Goal: Task Accomplishment & Management: Use online tool/utility

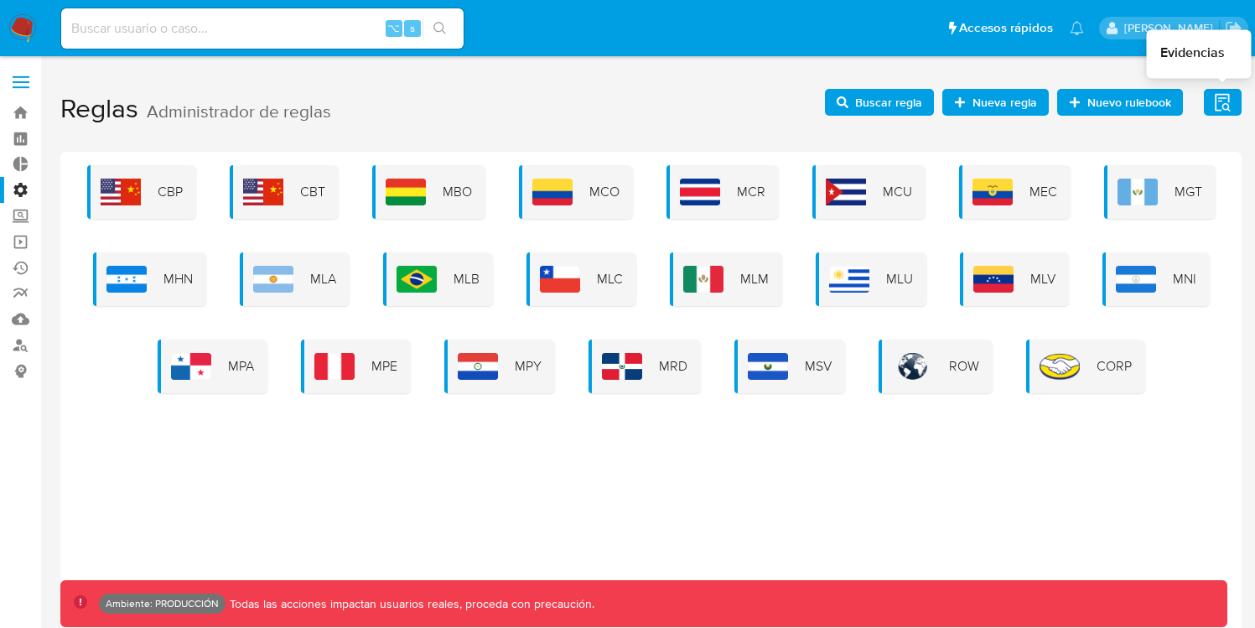
click at [1220, 106] on icon "button" at bounding box center [1222, 102] width 21 height 21
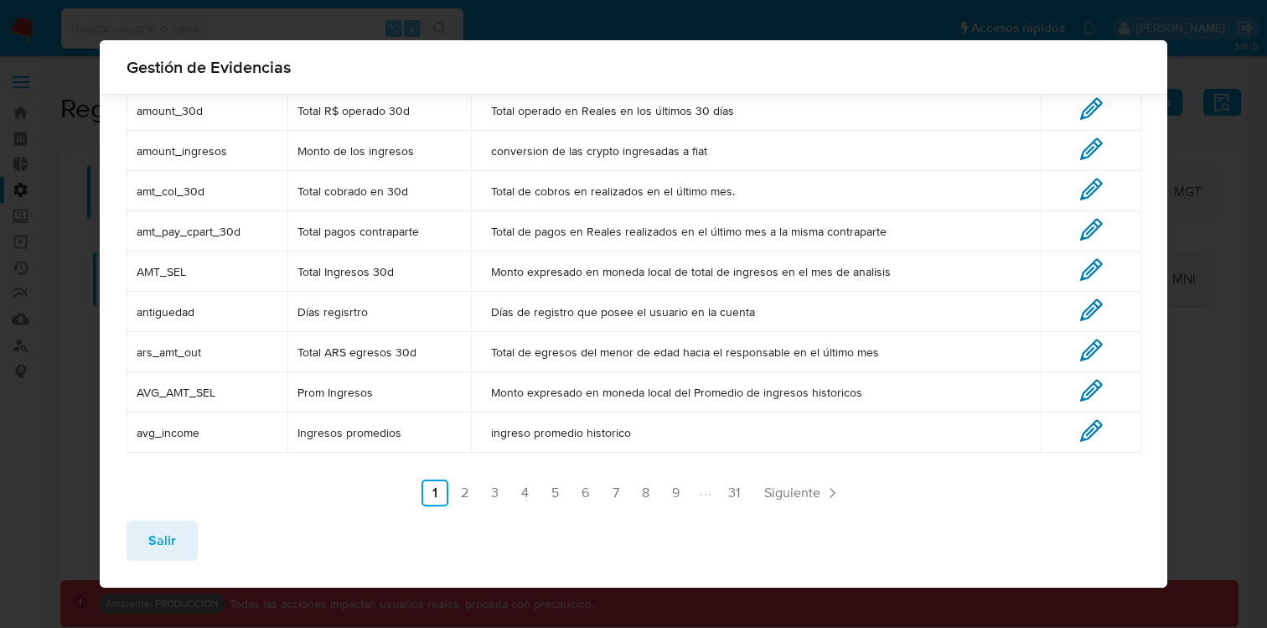
scroll to position [179, 0]
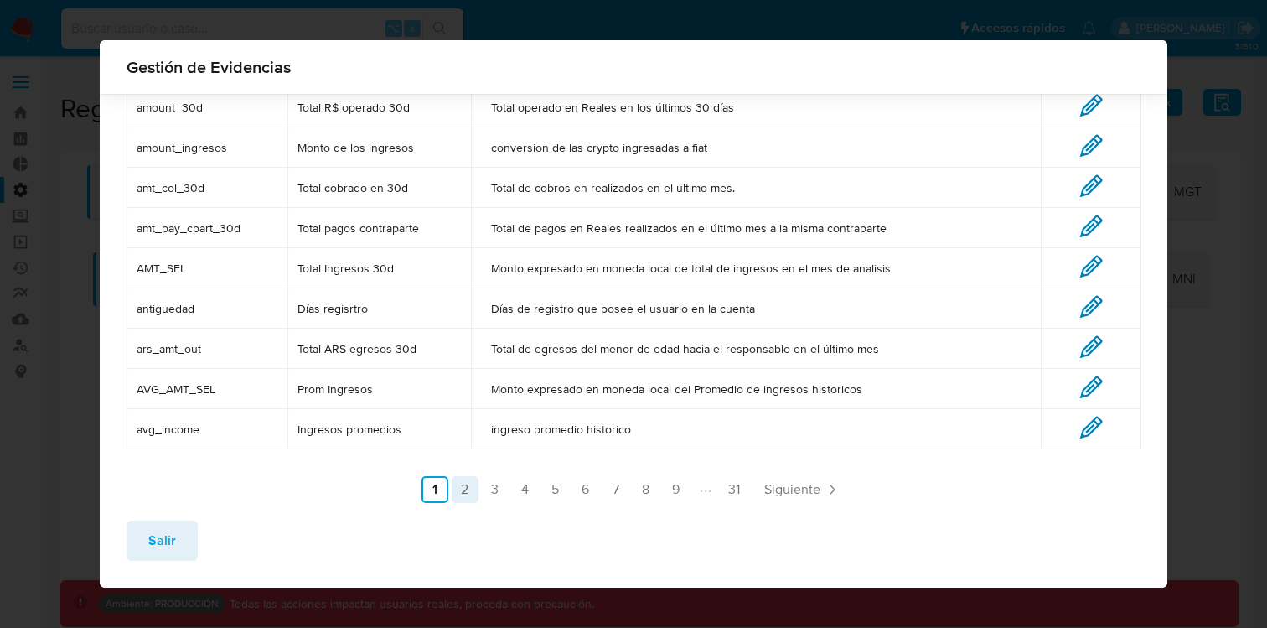
click at [459, 487] on link "2" at bounding box center [465, 489] width 27 height 27
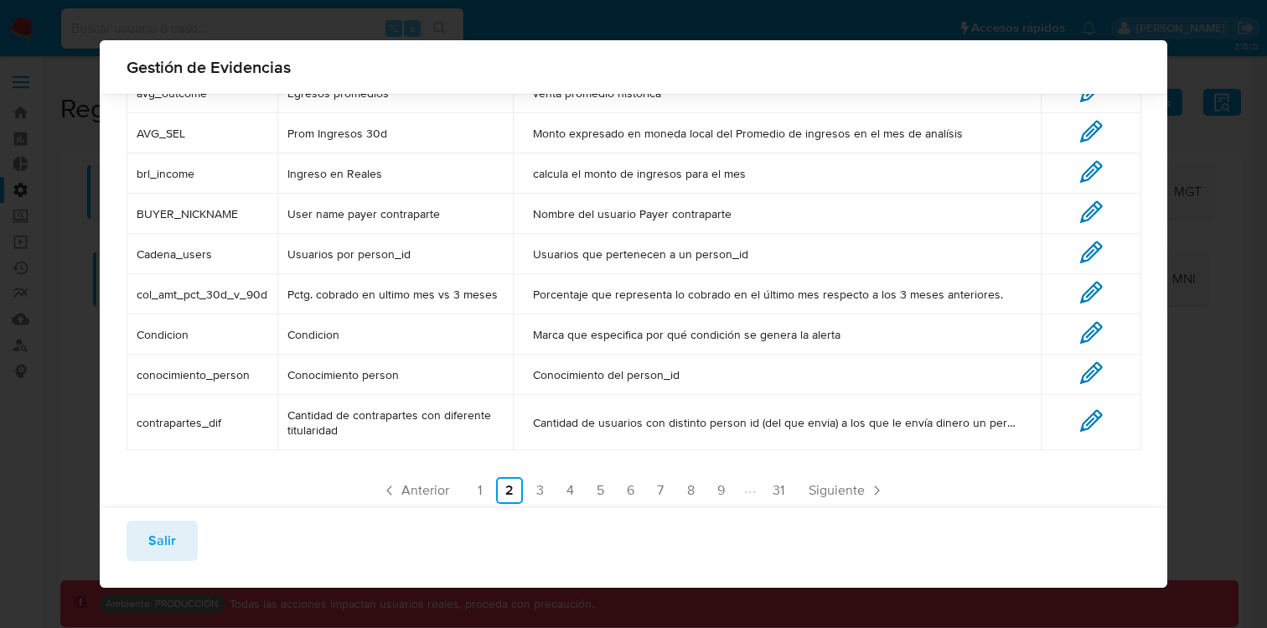
scroll to position [221, 0]
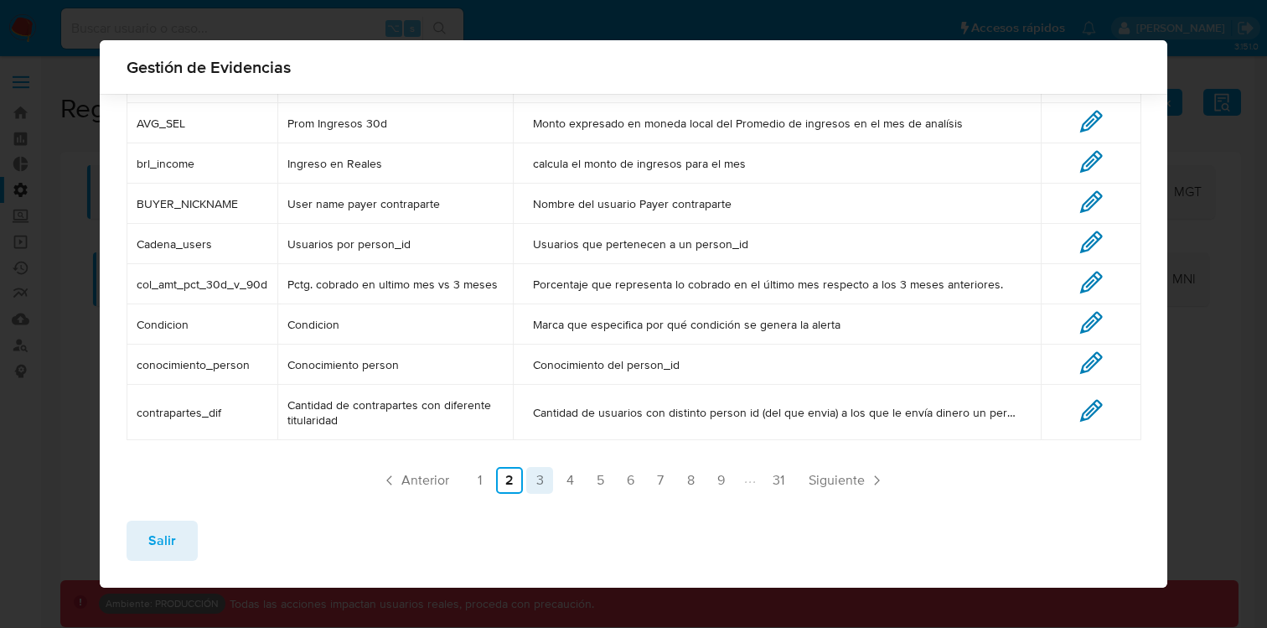
click at [538, 494] on link "3" at bounding box center [539, 480] width 27 height 27
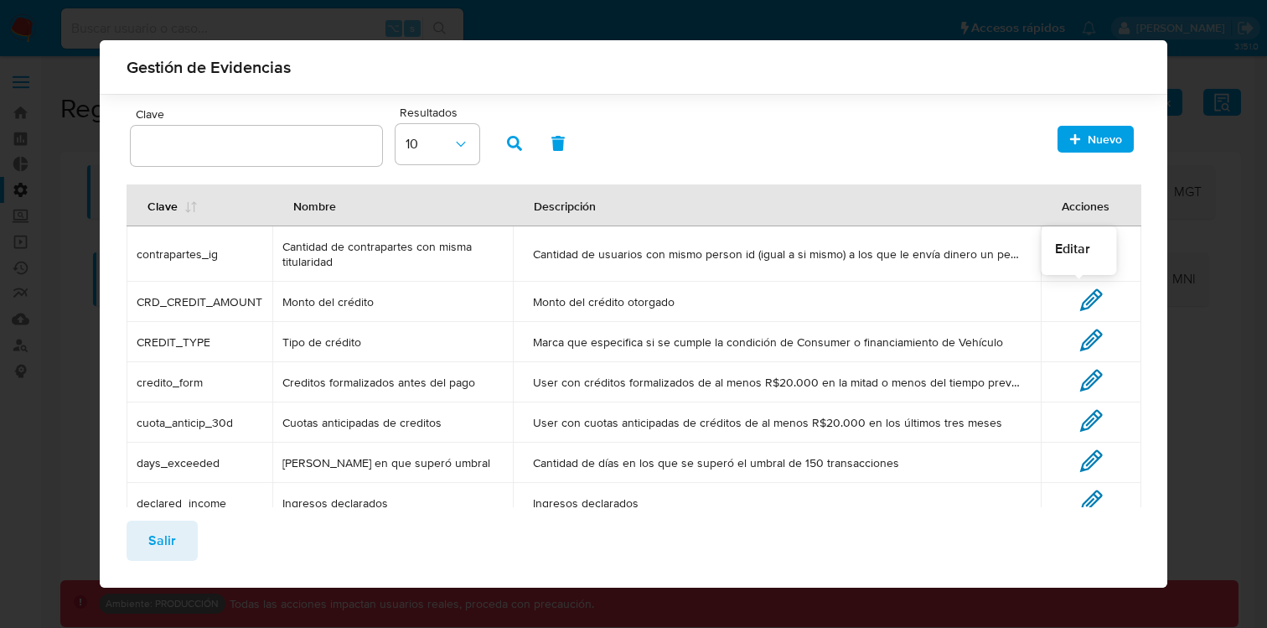
click at [1082, 303] on icon at bounding box center [1092, 300] width 20 height 20
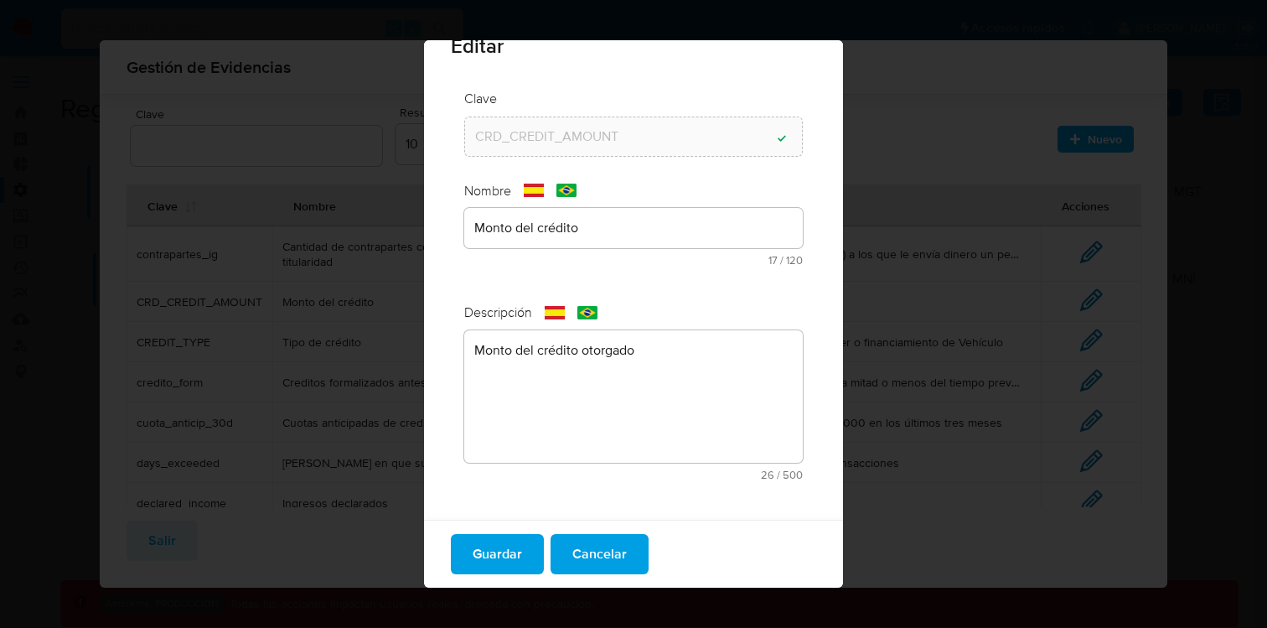
click at [608, 420] on textarea "Monto del crédito otorgado" at bounding box center [633, 396] width 339 height 132
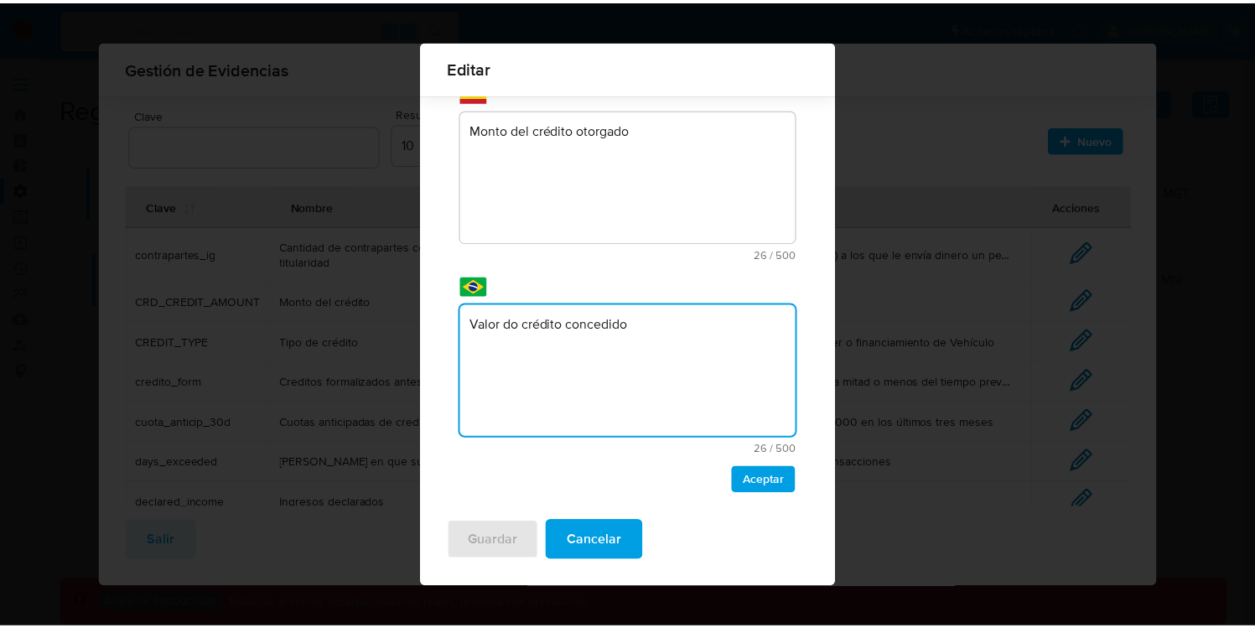
scroll to position [288, 0]
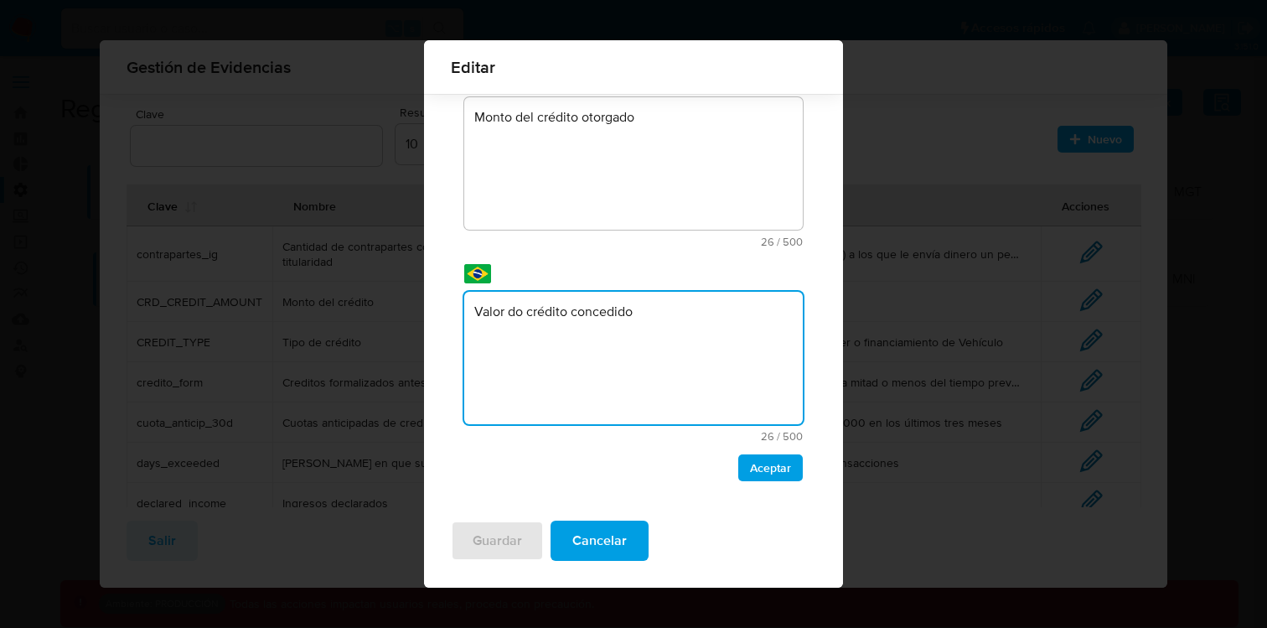
click at [618, 398] on textarea "Valor do crédito concedido" at bounding box center [633, 358] width 339 height 132
click at [633, 546] on button "Cancelar" at bounding box center [600, 540] width 98 height 40
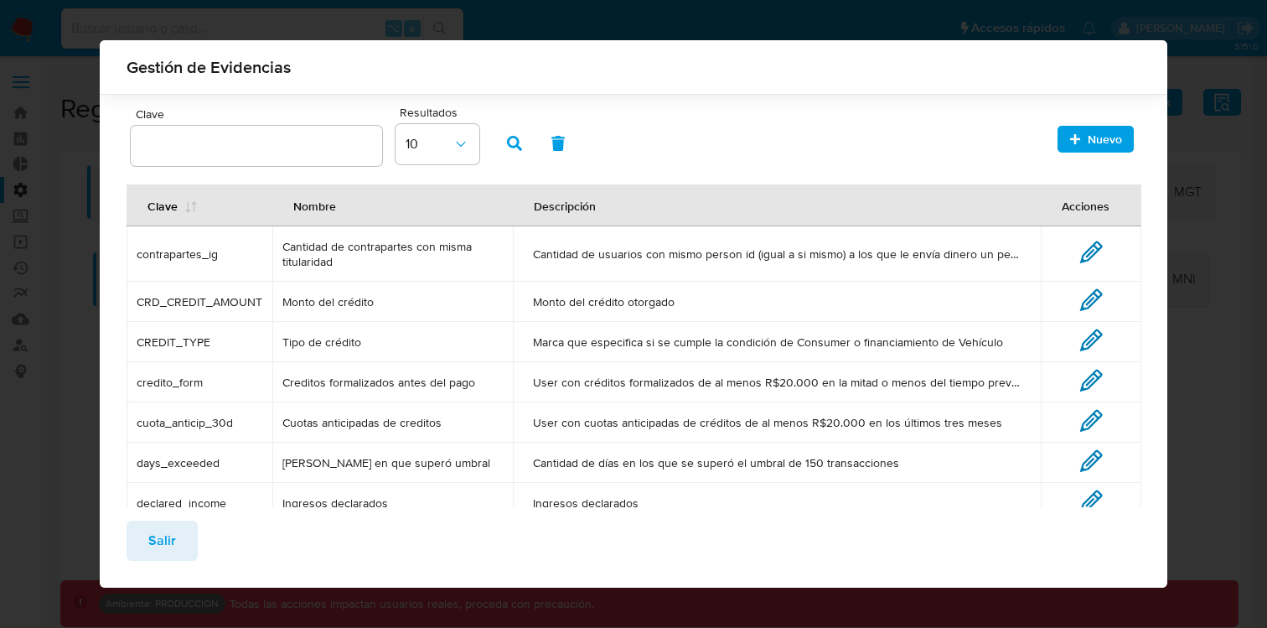
click at [142, 531] on button "Salir" at bounding box center [162, 540] width 71 height 40
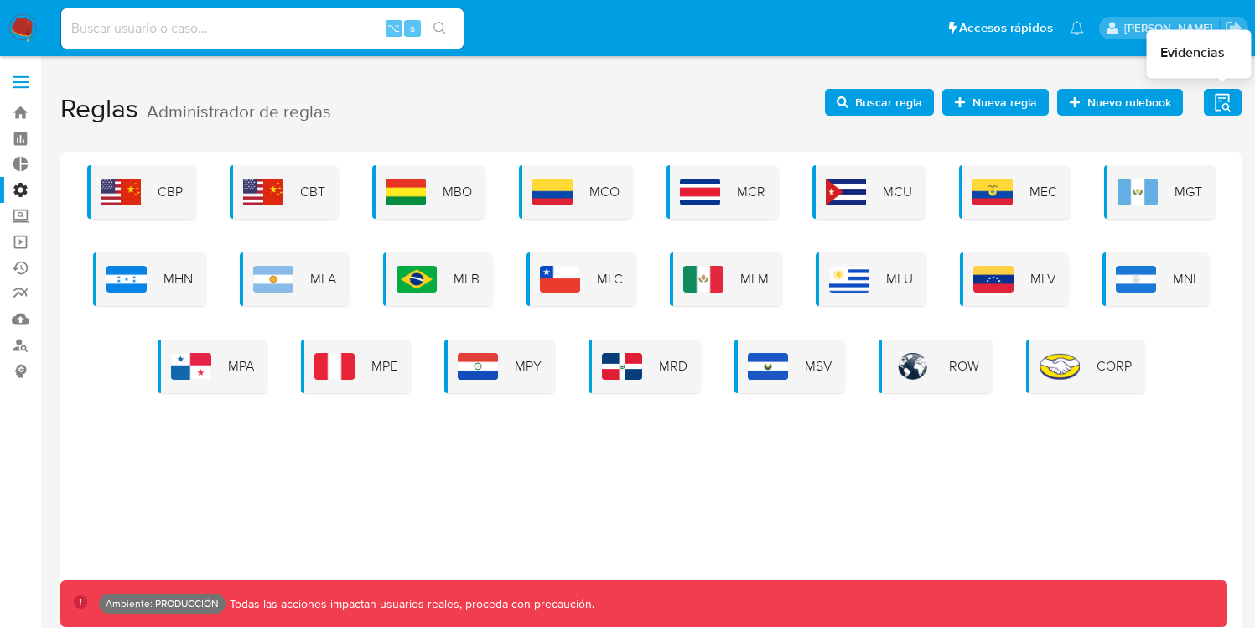
click at [1222, 102] on icon "button" at bounding box center [1222, 102] width 21 height 21
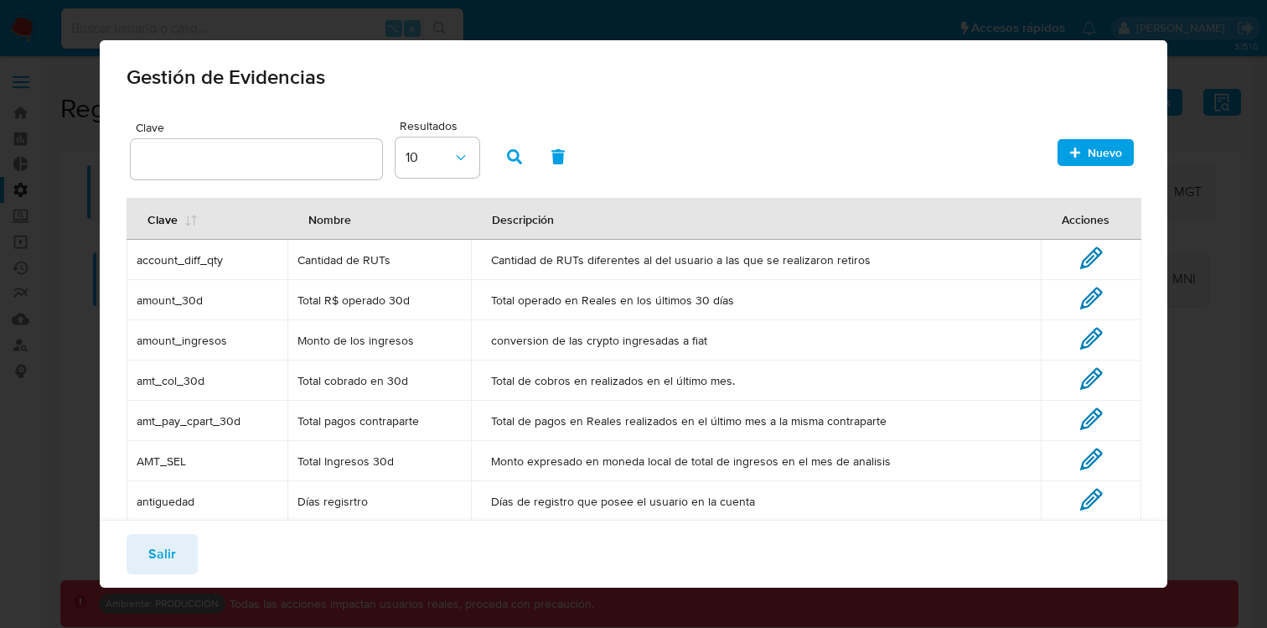
scroll to position [131, 0]
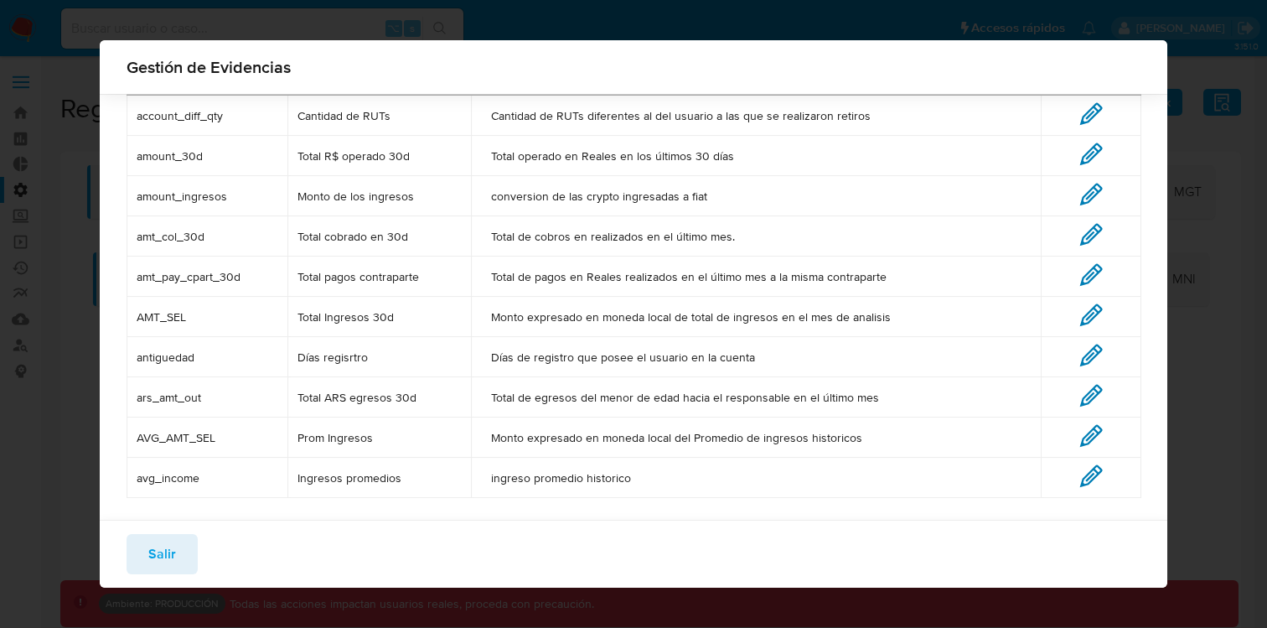
click at [1081, 435] on icon at bounding box center [1090, 435] width 23 height 23
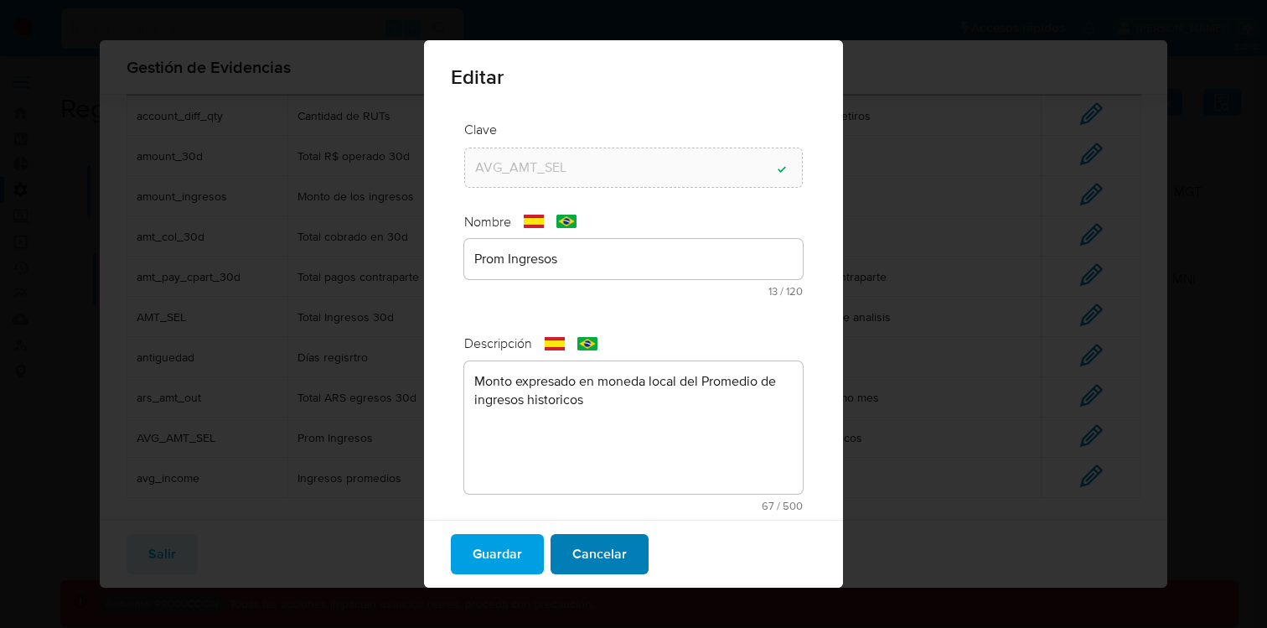
click at [613, 547] on span "Cancelar" at bounding box center [599, 554] width 54 height 37
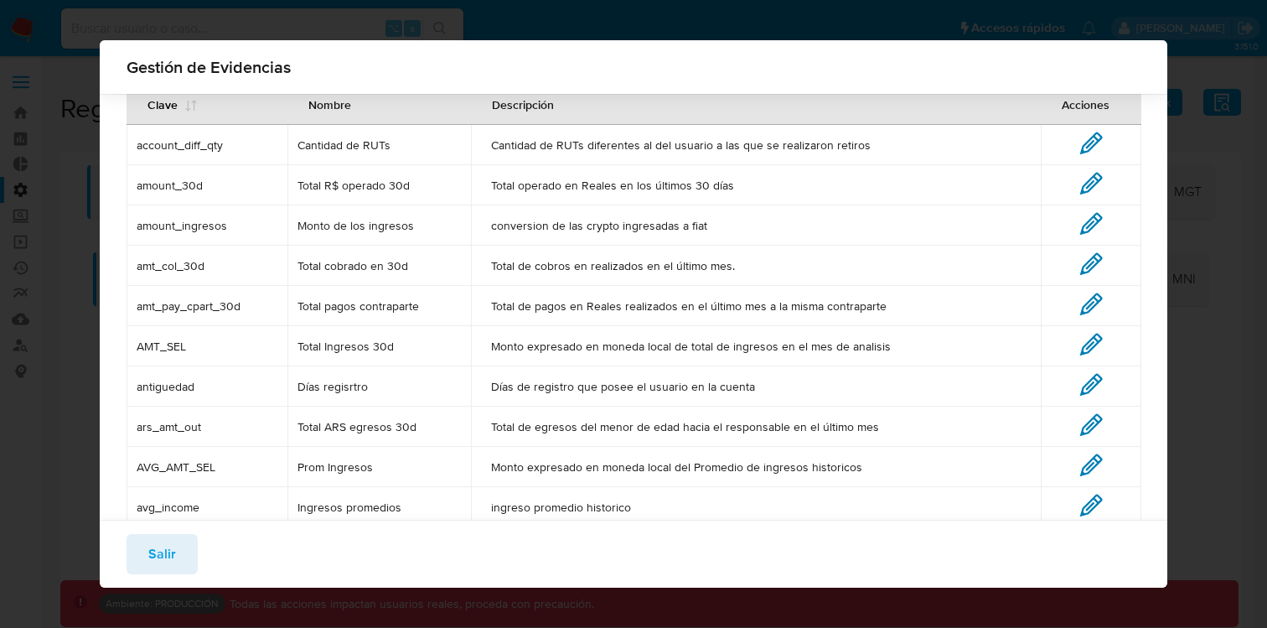
scroll to position [0, 0]
